Goal: Find specific page/section: Find specific page/section

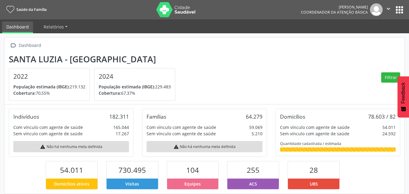
scroll to position [100, 133]
click at [398, 13] on button "apps" at bounding box center [399, 10] width 11 height 11
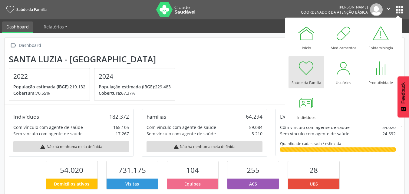
click at [215, 62] on section "[GEOGRAPHIC_DATA] - MG 2022 População estimada (IBGE): 219.132 Cobertura: 70,55…" at bounding box center [204, 77] width 391 height 47
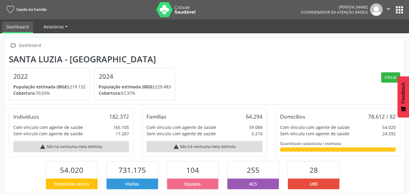
click at [59, 28] on span "Relatórios" at bounding box center [54, 27] width 20 height 6
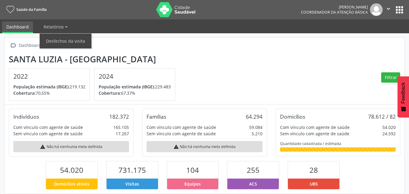
click at [23, 26] on link "Dashboard" at bounding box center [17, 27] width 31 height 12
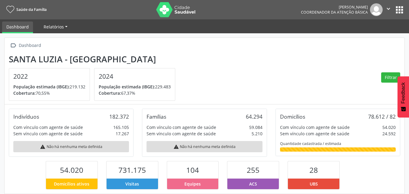
click at [44, 25] on span "Relatórios" at bounding box center [54, 27] width 20 height 6
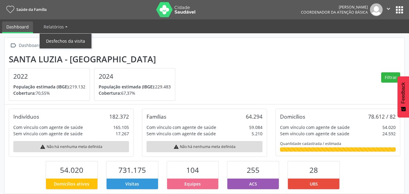
click at [59, 39] on link "Desfechos da visita" at bounding box center [66, 41] width 52 height 11
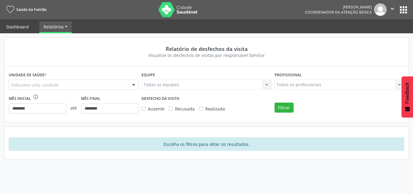
click at [27, 26] on link "Dashboard" at bounding box center [17, 26] width 31 height 11
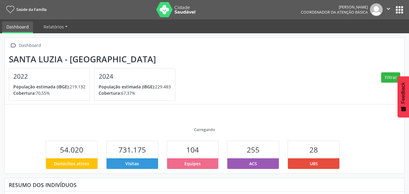
click at [396, 8] on button "apps" at bounding box center [399, 10] width 11 height 11
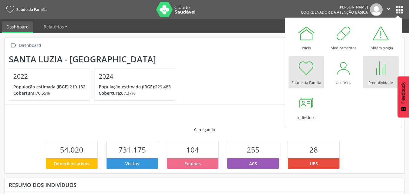
click at [369, 76] on link "Produtividade" at bounding box center [381, 72] width 36 height 32
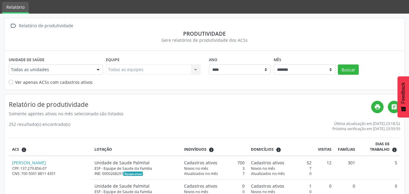
scroll to position [30, 0]
